Goal: Task Accomplishment & Management: Manage account settings

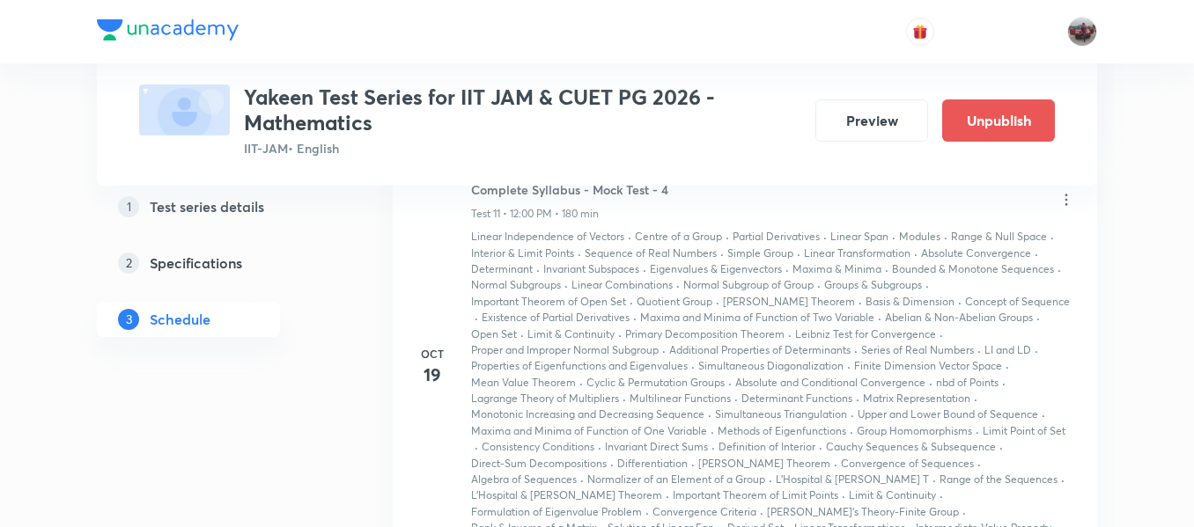
scroll to position [4284, 0]
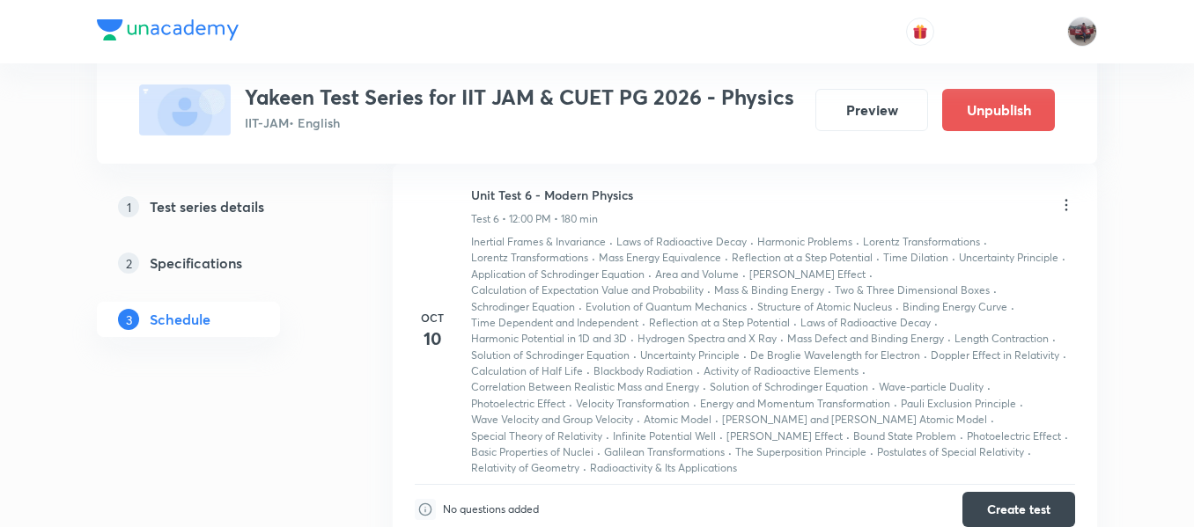
scroll to position [2411, 0]
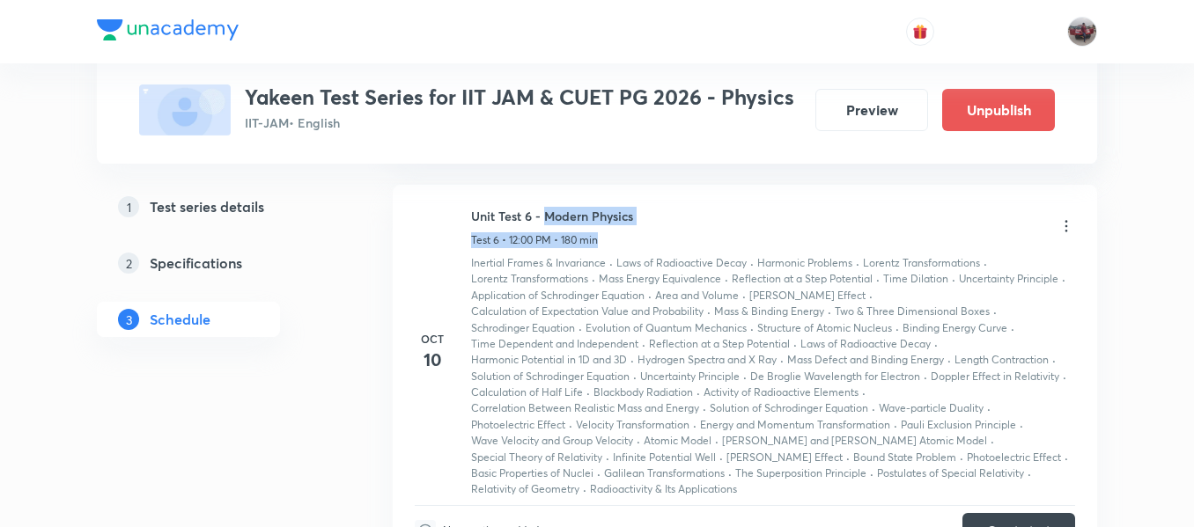
drag, startPoint x: 546, startPoint y: 217, endPoint x: 654, endPoint y: 225, distance: 108.6
click at [654, 225] on div "Unit Test 6 - Modern Physics Test 6 • 12:00 PM • 180 min" at bounding box center [773, 227] width 604 height 41
drag, startPoint x: 547, startPoint y: 217, endPoint x: 634, endPoint y: 211, distance: 87.3
click at [634, 211] on div "Unit Test 6 - Modern Physics Test 6 • 12:00 PM • 180 min" at bounding box center [773, 227] width 604 height 41
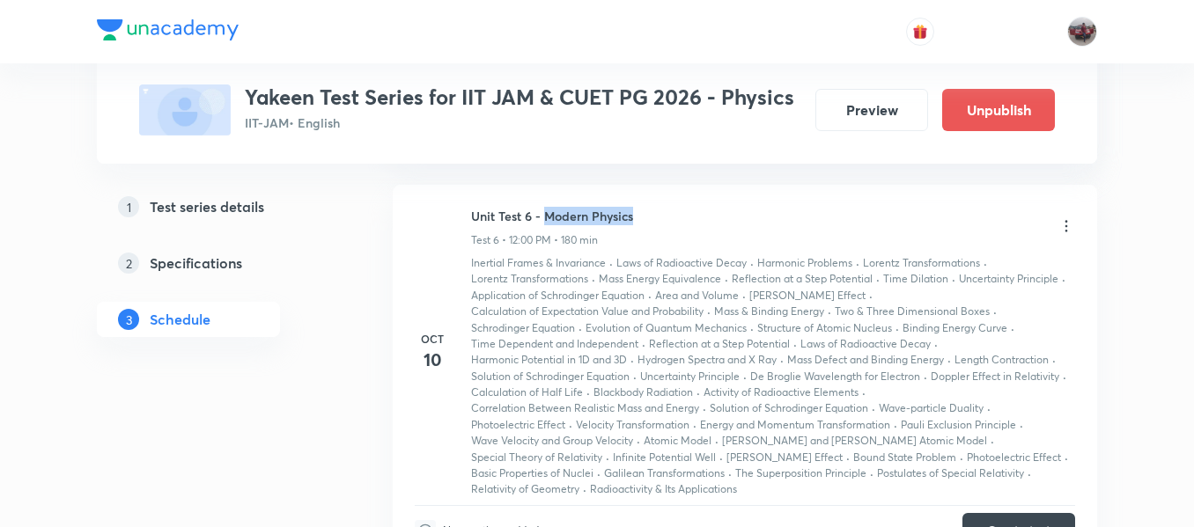
copy h6 "Modern Physics"
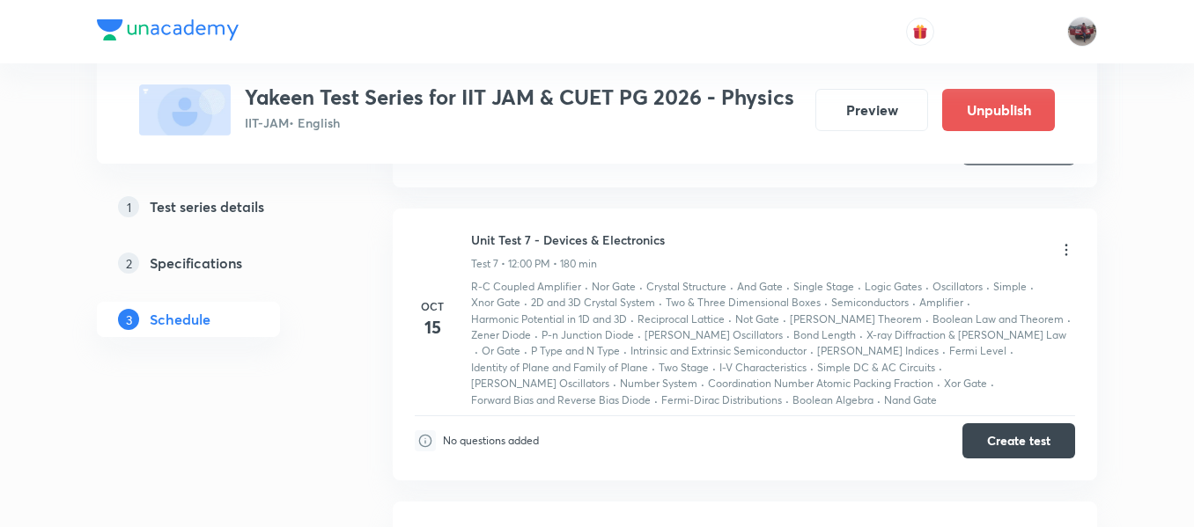
scroll to position [2797, 0]
